Goal: Task Accomplishment & Management: Manage account settings

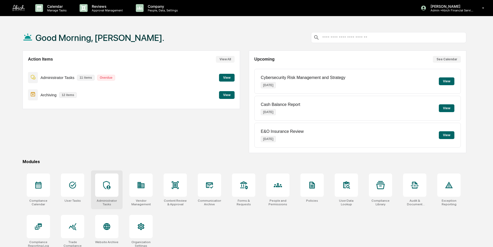
click at [110, 190] on div at bounding box center [106, 185] width 23 height 23
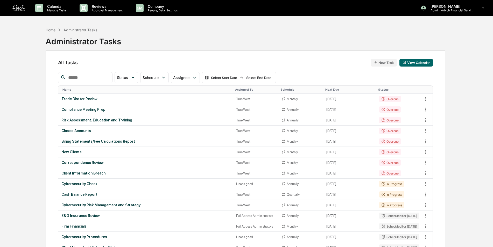
click at [93, 80] on input "text" at bounding box center [88, 77] width 44 height 7
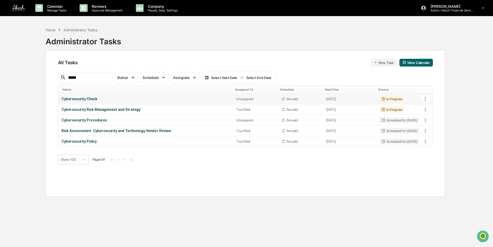
click at [199, 100] on div "Cybersecurity Check" at bounding box center [145, 99] width 169 height 4
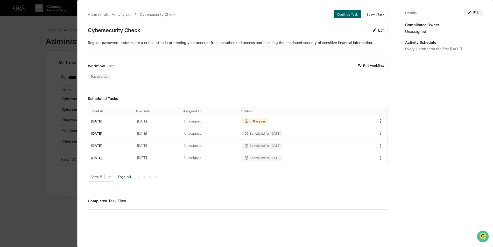
click at [471, 13] on button "Edit" at bounding box center [473, 12] width 19 height 7
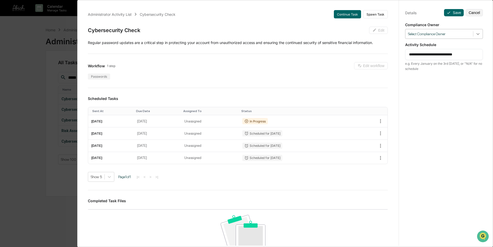
click at [476, 33] on icon at bounding box center [477, 33] width 5 height 5
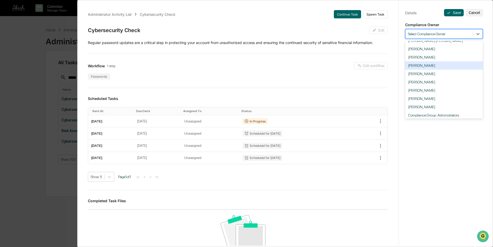
scroll to position [32, 0]
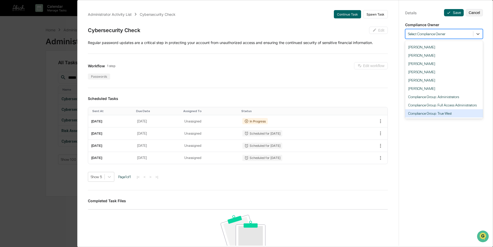
click at [446, 115] on div "Compliance Group: True West" at bounding box center [444, 113] width 78 height 8
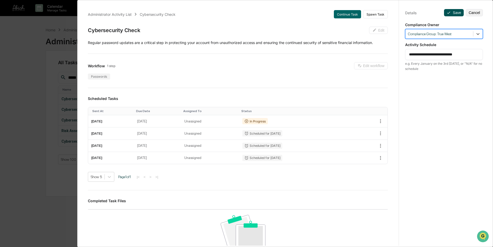
click at [451, 14] on button "Save" at bounding box center [454, 12] width 20 height 7
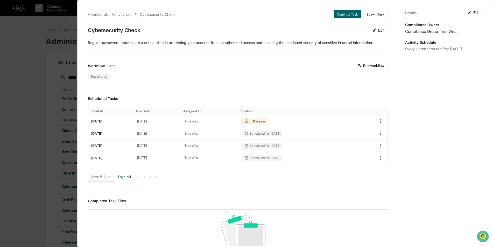
click at [44, 56] on div "Administrator Activity List Cybersecurity Check Continue Task Spawn Task Cybers…" at bounding box center [246, 123] width 493 height 247
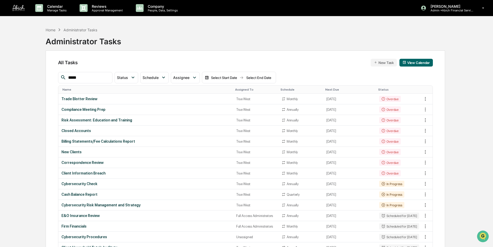
click at [93, 78] on input "*****" at bounding box center [88, 77] width 44 height 7
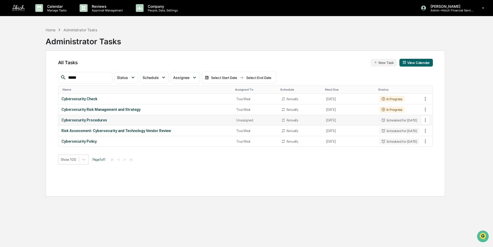
click at [113, 120] on div "Cybersecurity Procedures" at bounding box center [145, 120] width 169 height 4
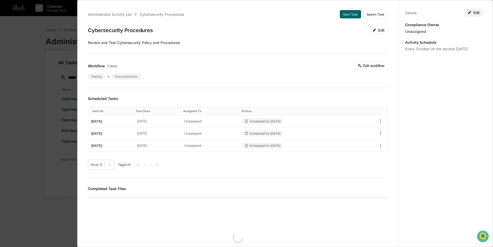
click at [476, 15] on button "Edit" at bounding box center [473, 12] width 19 height 7
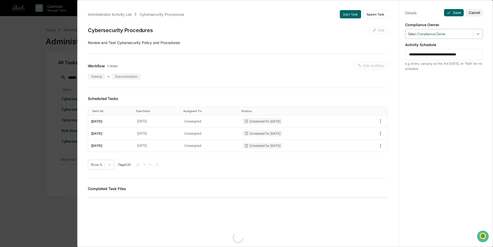
click at [477, 33] on icon at bounding box center [477, 33] width 5 height 5
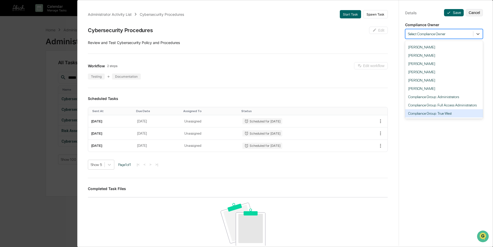
click at [449, 113] on div "Compliance Group: True West" at bounding box center [444, 113] width 78 height 8
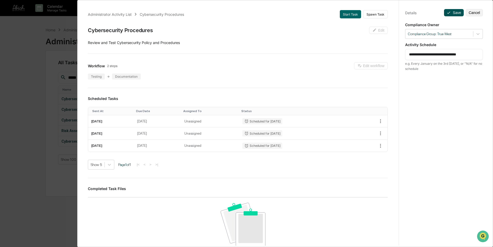
click at [453, 14] on button "Save" at bounding box center [454, 12] width 20 height 7
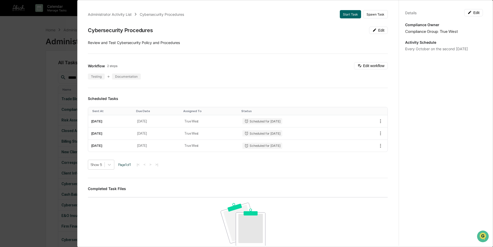
click at [24, 48] on div "Administrator Activity List Cybersecurity Procedures Start Task Spawn Task Cybe…" at bounding box center [246, 123] width 493 height 247
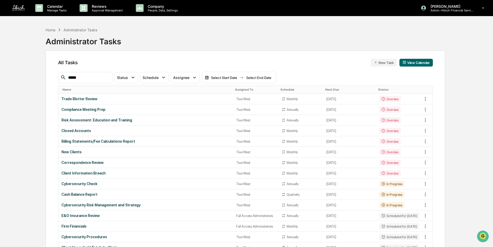
click at [86, 75] on input "*****" at bounding box center [88, 77] width 44 height 7
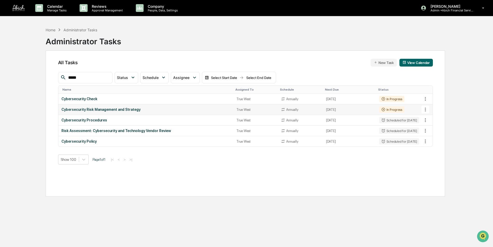
click at [425, 109] on icon at bounding box center [424, 110] width 1 height 4
click at [428, 138] on img at bounding box center [430, 138] width 4 height 4
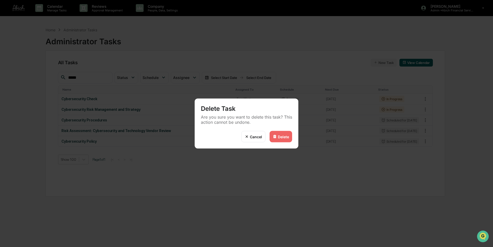
click at [289, 135] on div "Delete" at bounding box center [280, 136] width 23 height 11
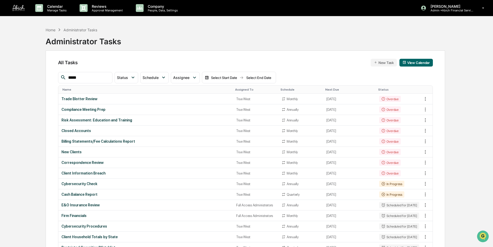
click at [102, 78] on input "*****" at bounding box center [88, 77] width 44 height 7
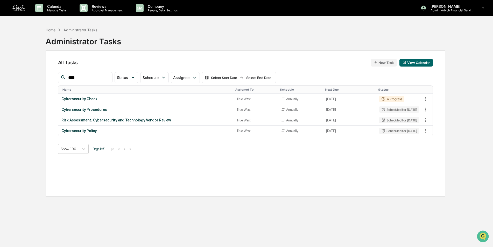
type input "*****"
click at [428, 132] on button at bounding box center [425, 131] width 8 height 8
click at [437, 161] on li "Delete Task" at bounding box center [444, 159] width 41 height 10
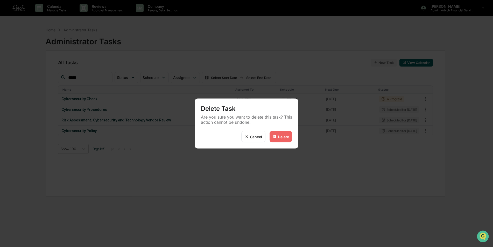
click at [276, 140] on div "Delete" at bounding box center [280, 136] width 23 height 11
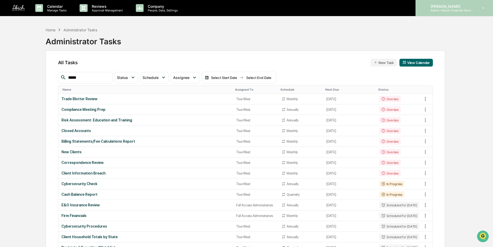
click at [446, 9] on p "Admin • Abich Financial Services" at bounding box center [450, 11] width 48 height 4
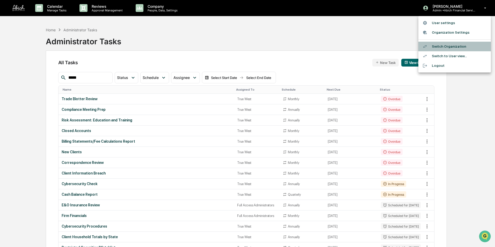
click at [450, 46] on li "Switch Organization" at bounding box center [455, 47] width 73 height 10
